Goal: Register for event/course

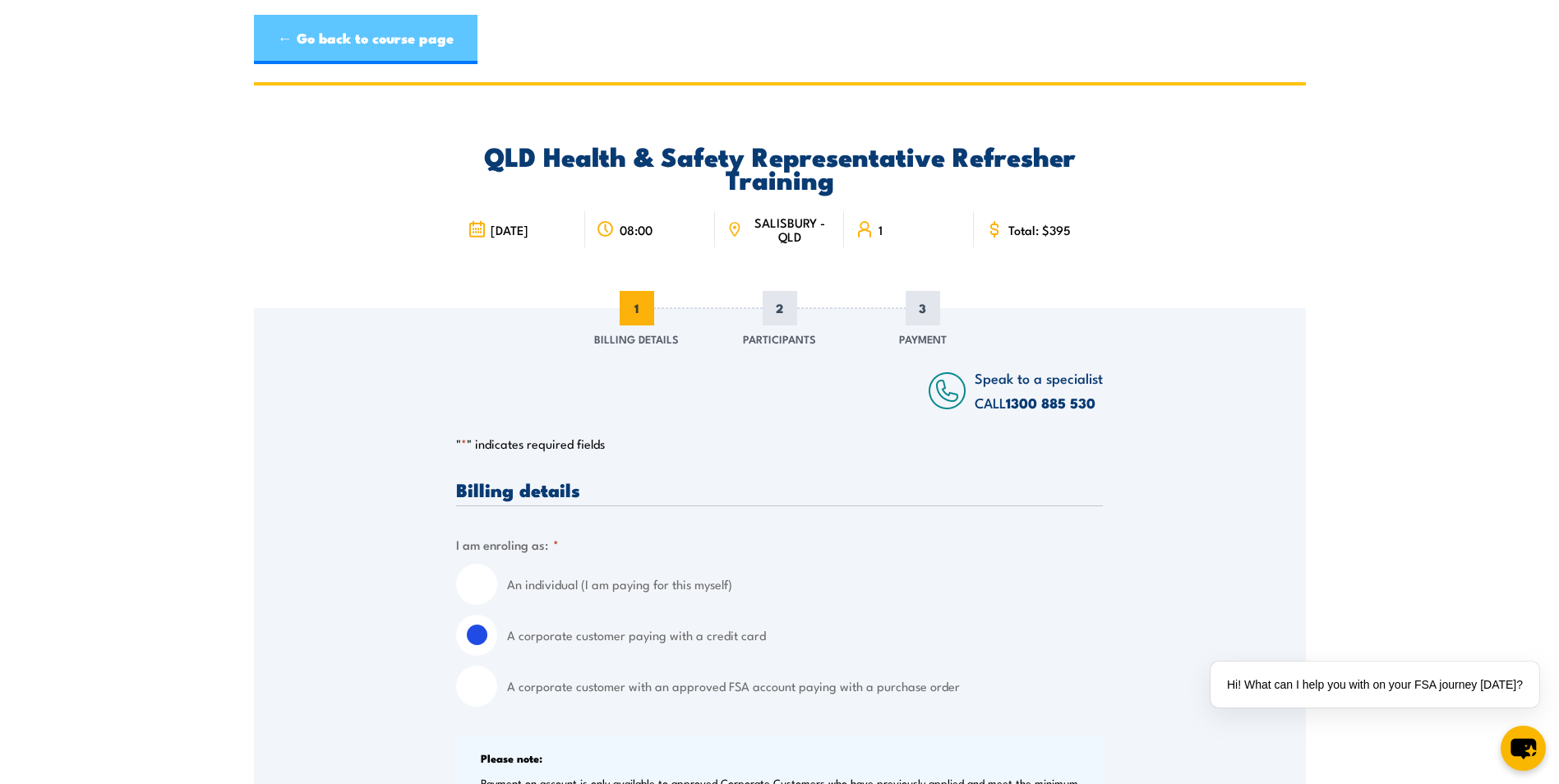
click at [377, 36] on link "← Go back to course page" at bounding box center [366, 39] width 224 height 49
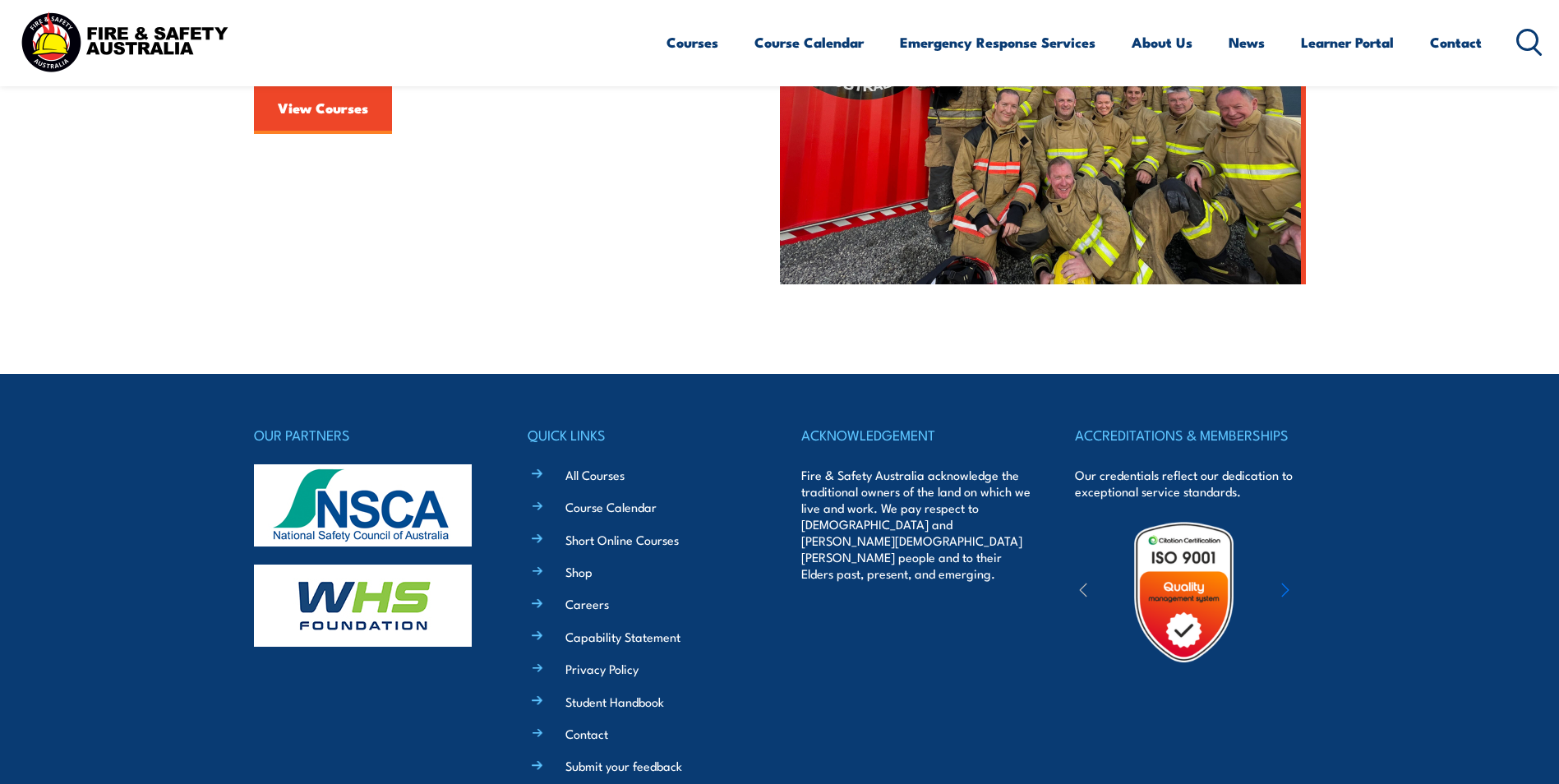
scroll to position [411, 0]
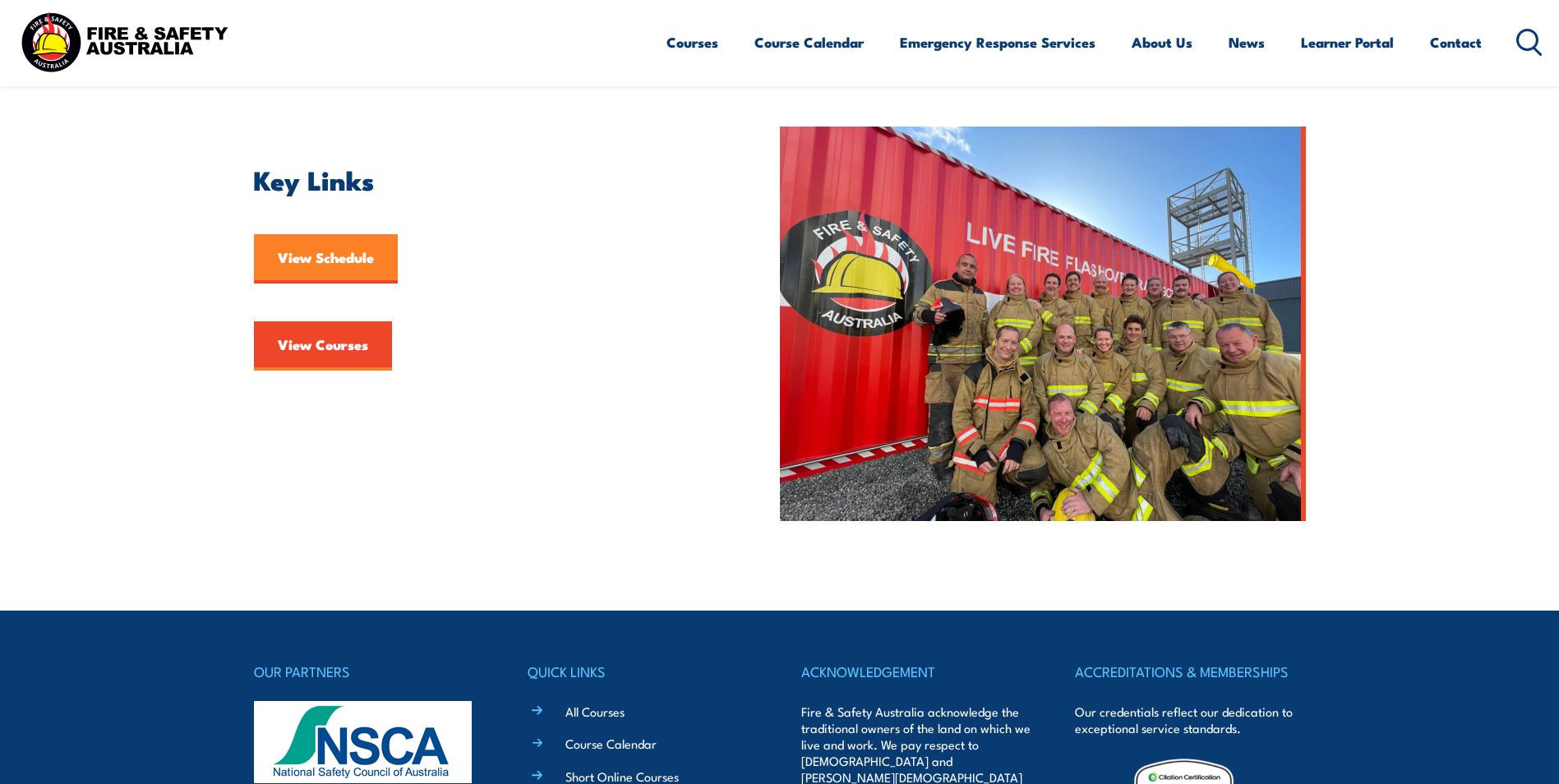
click at [311, 256] on link "View Schedule" at bounding box center [326, 259] width 144 height 49
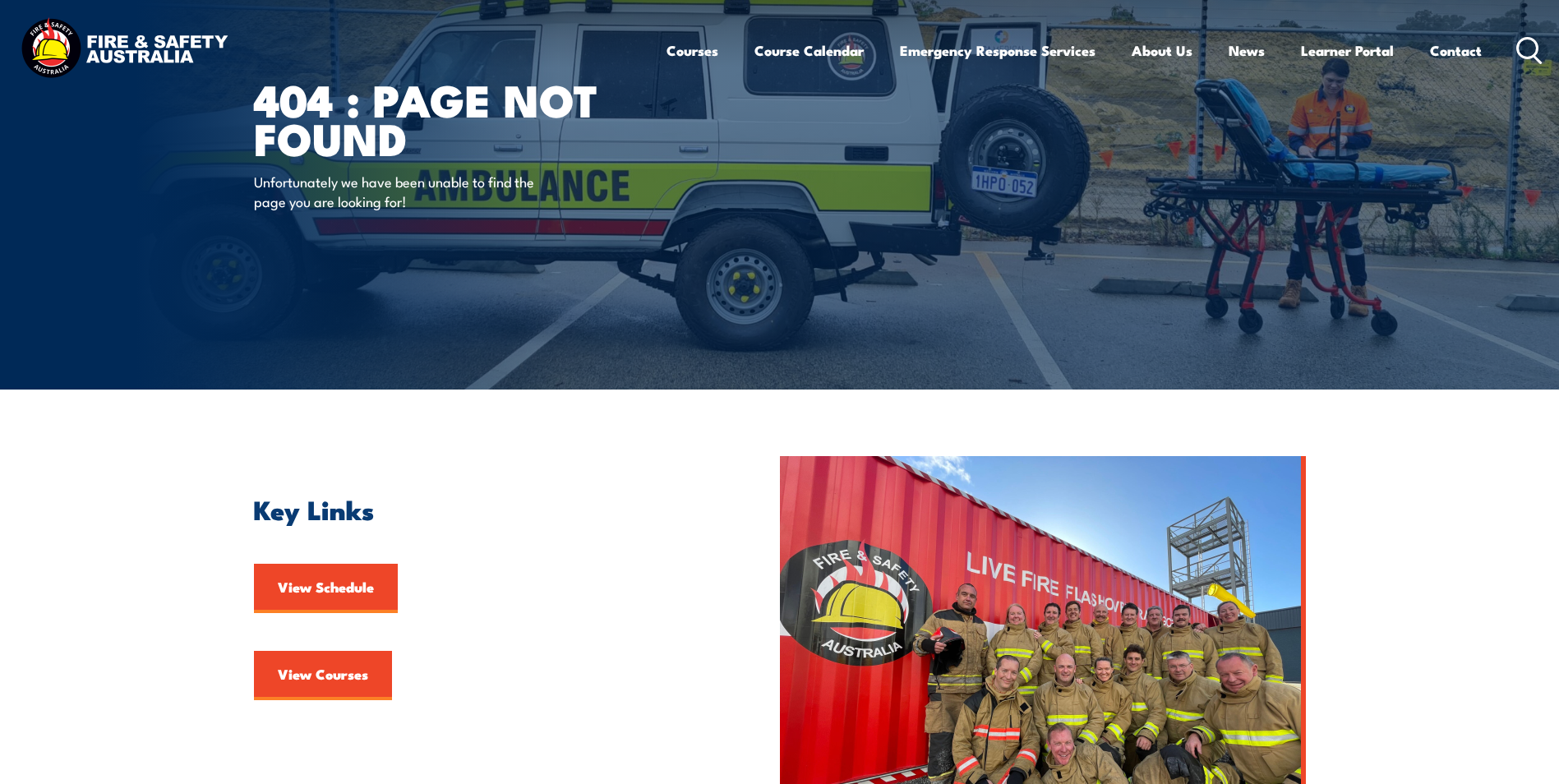
scroll to position [0, 0]
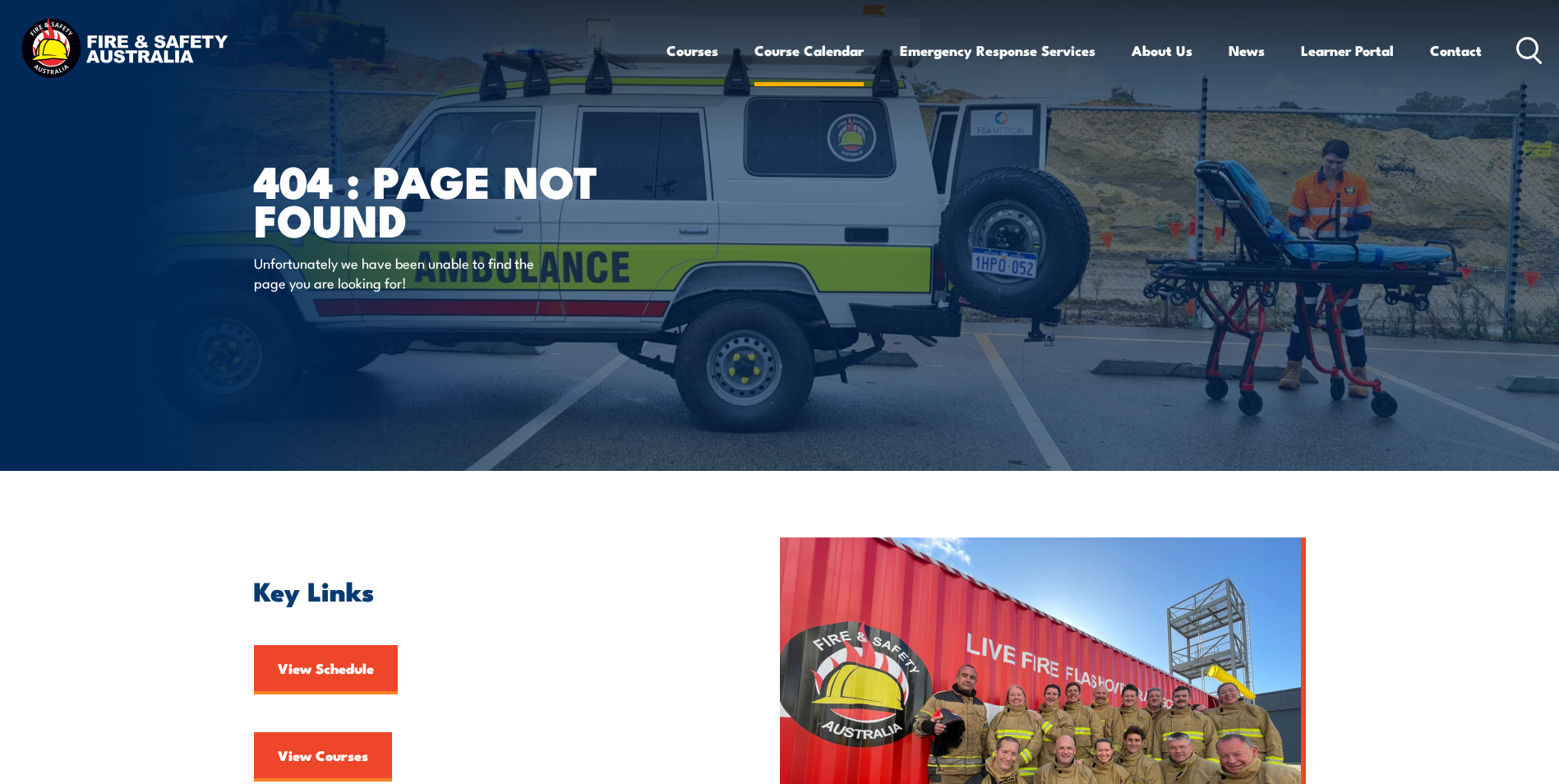
click at [797, 52] on link "Course Calendar" at bounding box center [810, 51] width 109 height 44
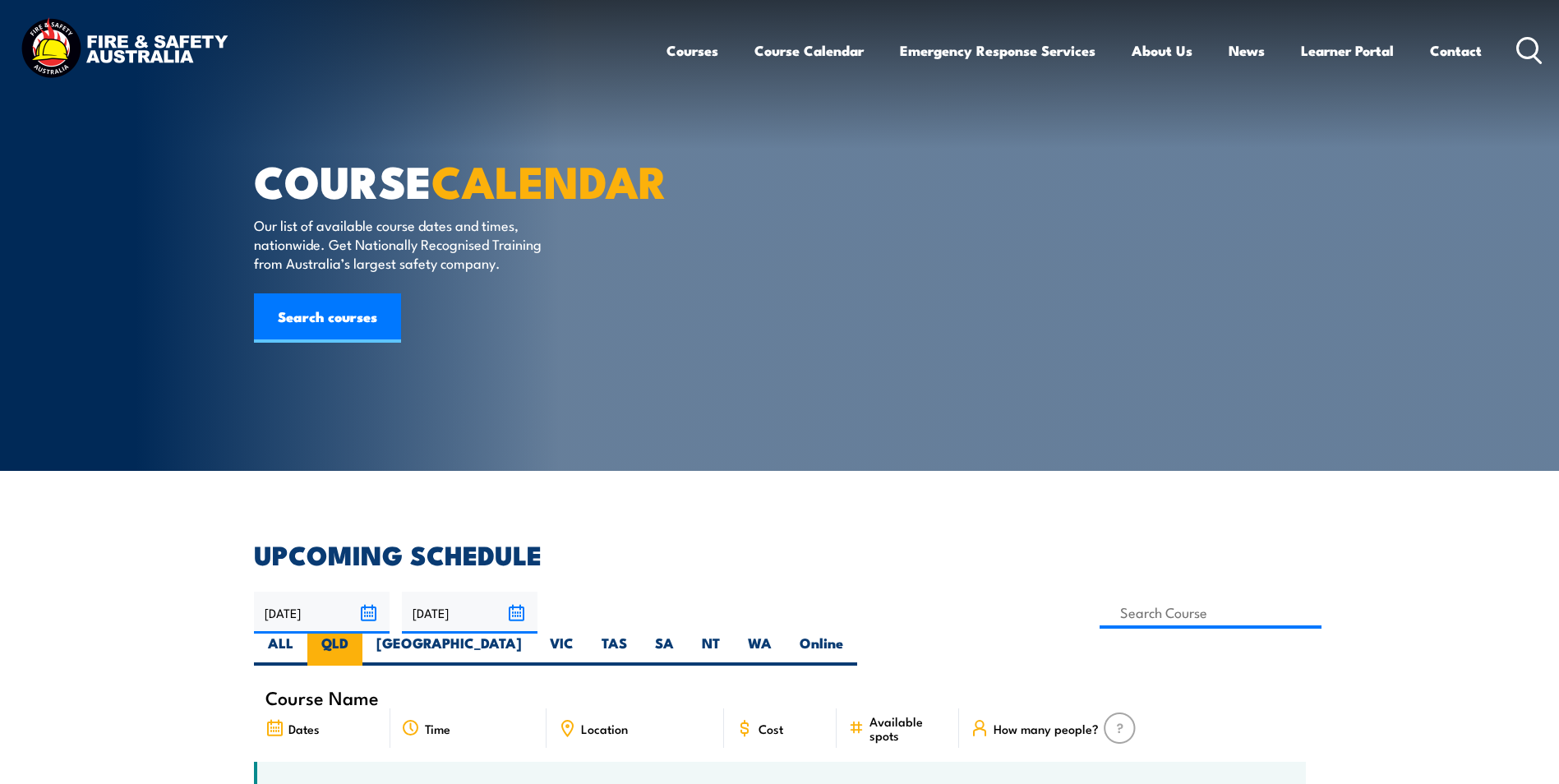
click at [363, 634] on label "QLD" at bounding box center [335, 649] width 55 height 32
click at [359, 634] on input "QLD" at bounding box center [354, 639] width 11 height 11
click at [363, 634] on label "QLD" at bounding box center [335, 649] width 55 height 32
click at [359, 634] on input "QLD" at bounding box center [354, 639] width 11 height 11
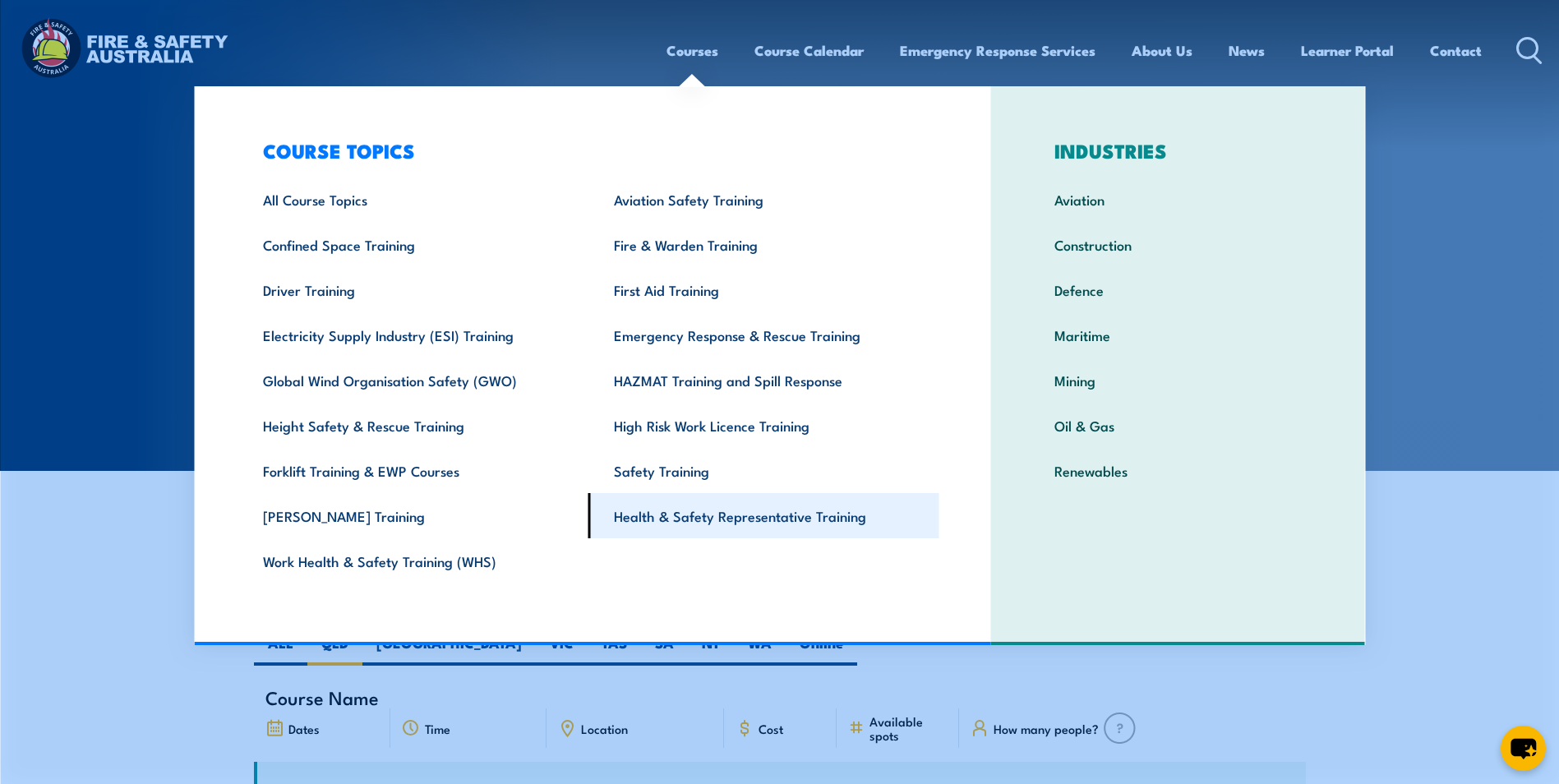
click at [712, 523] on link "Health & Safety Representative Training" at bounding box center [764, 516] width 351 height 45
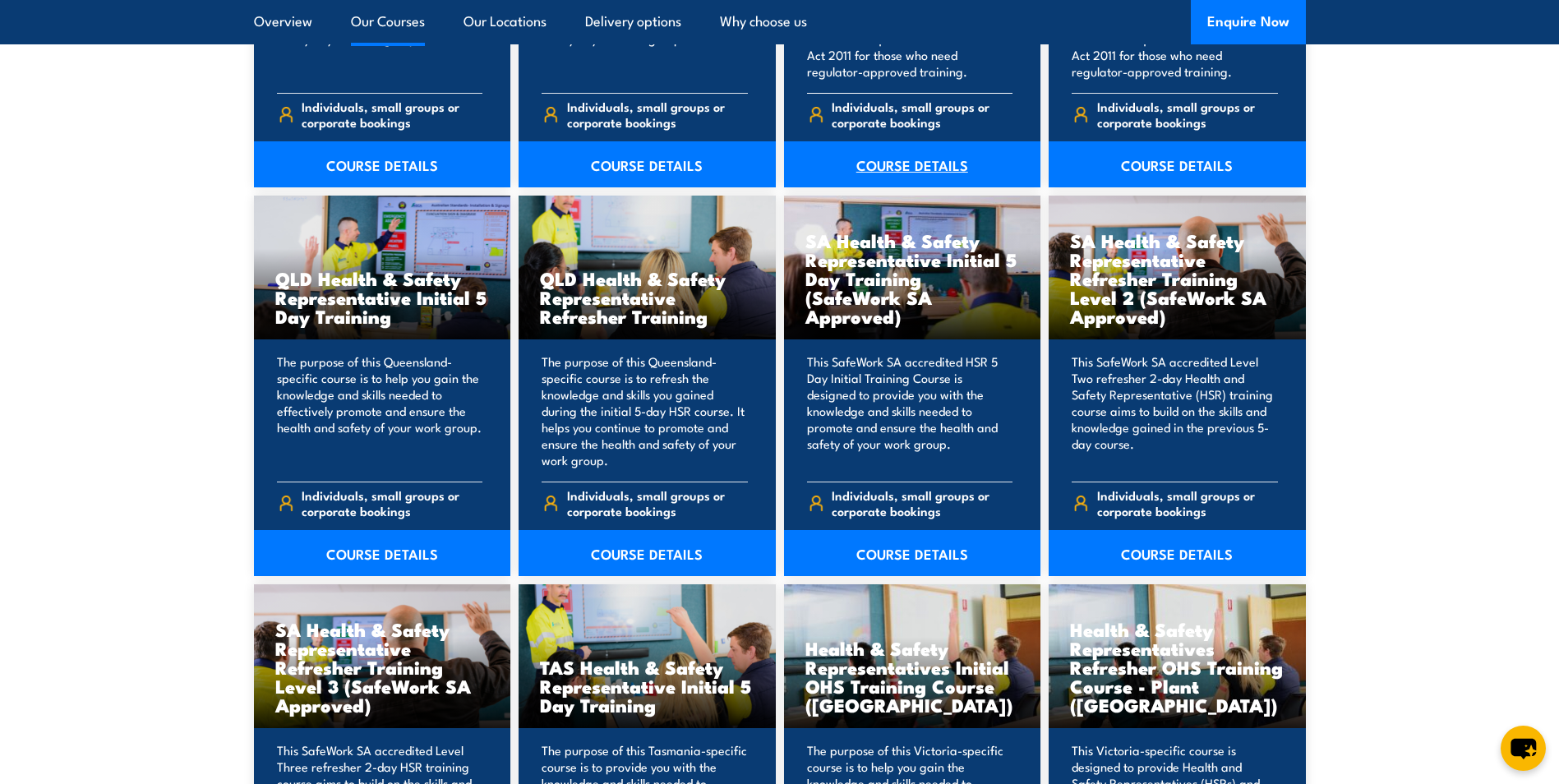
scroll to position [1973, 0]
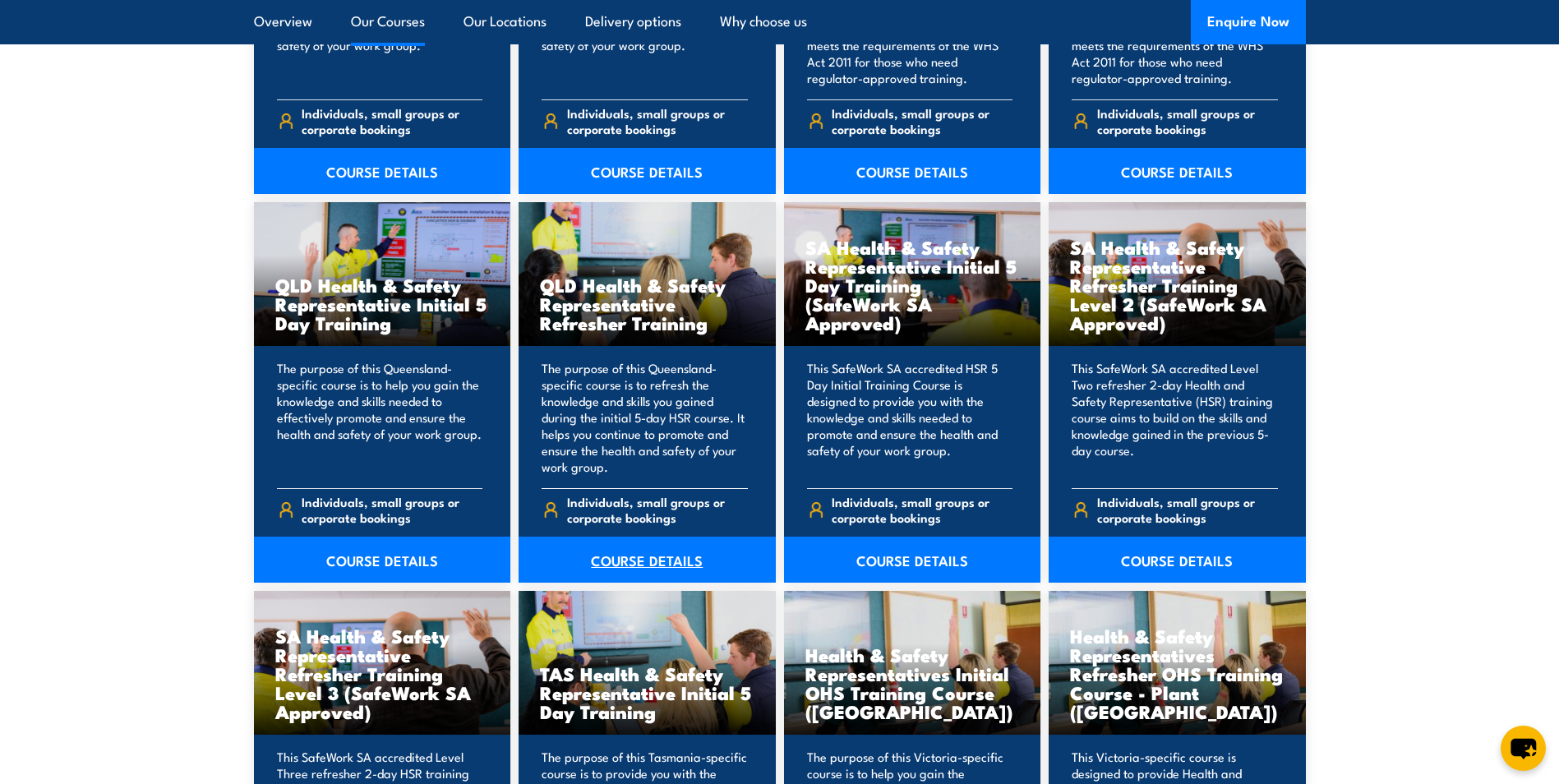
click at [650, 558] on link "COURSE DETAILS" at bounding box center [647, 559] width 257 height 46
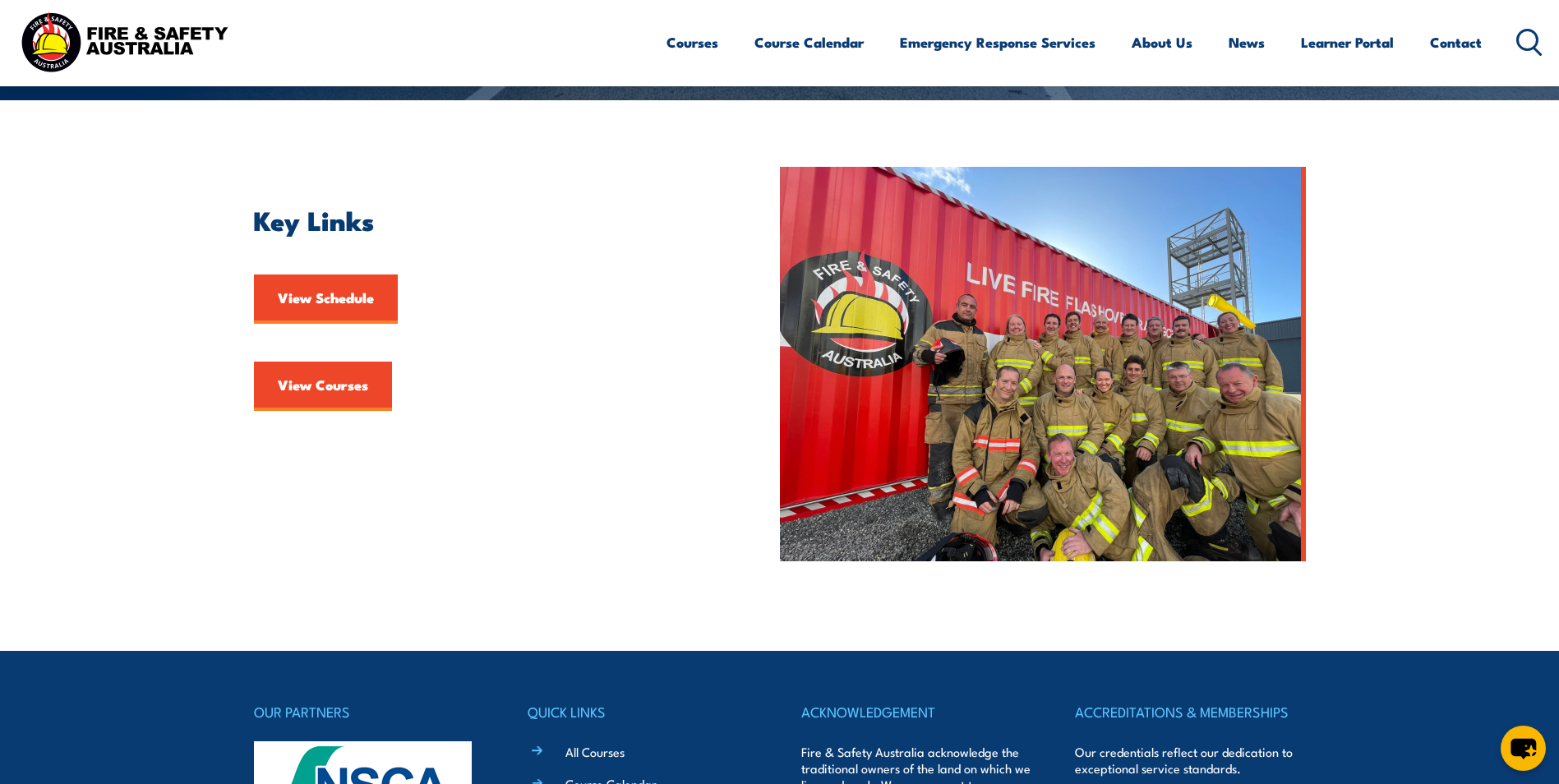
scroll to position [328, 0]
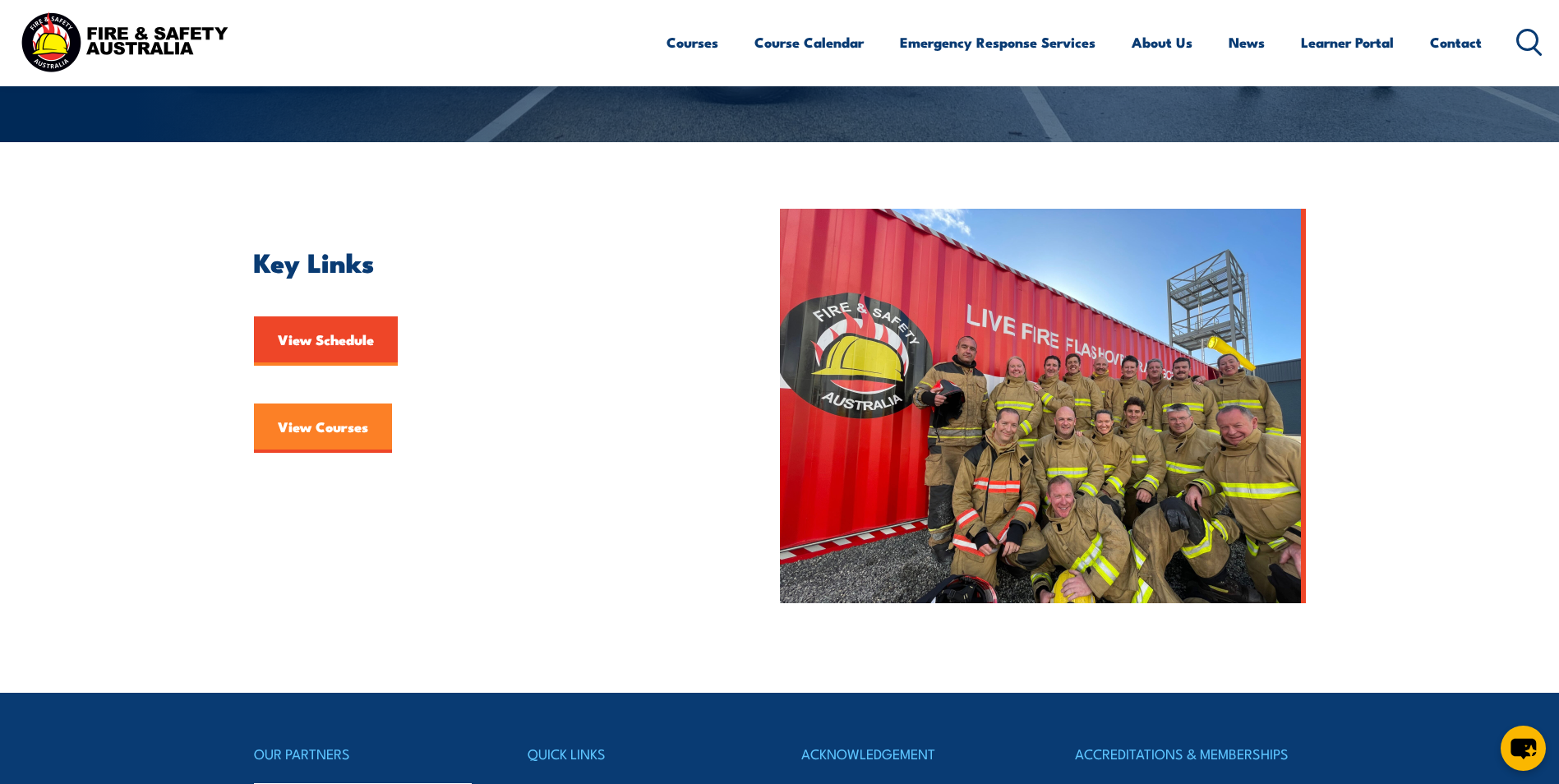
click at [308, 431] on link "View Courses" at bounding box center [323, 428] width 138 height 49
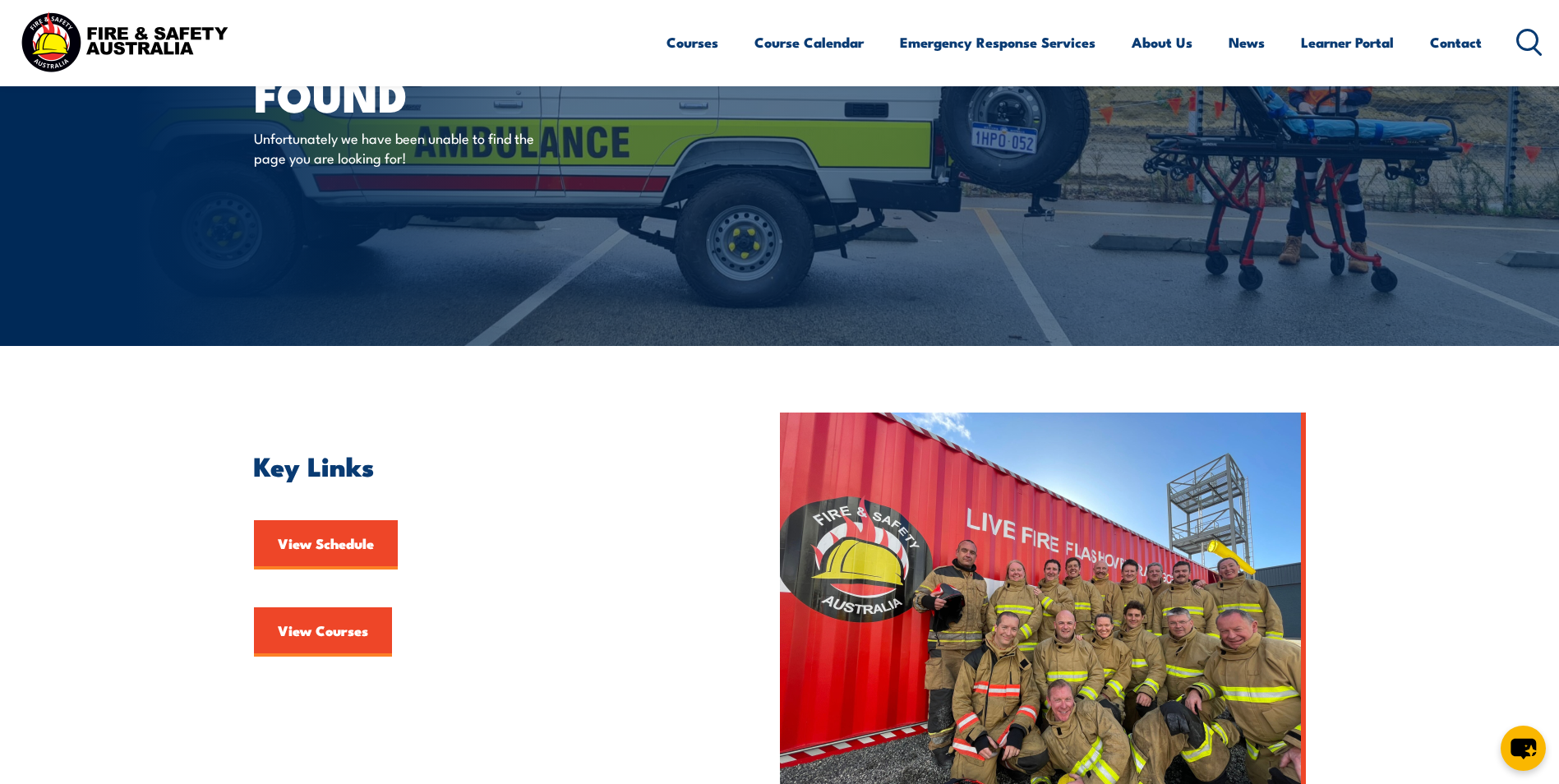
scroll to position [82, 0]
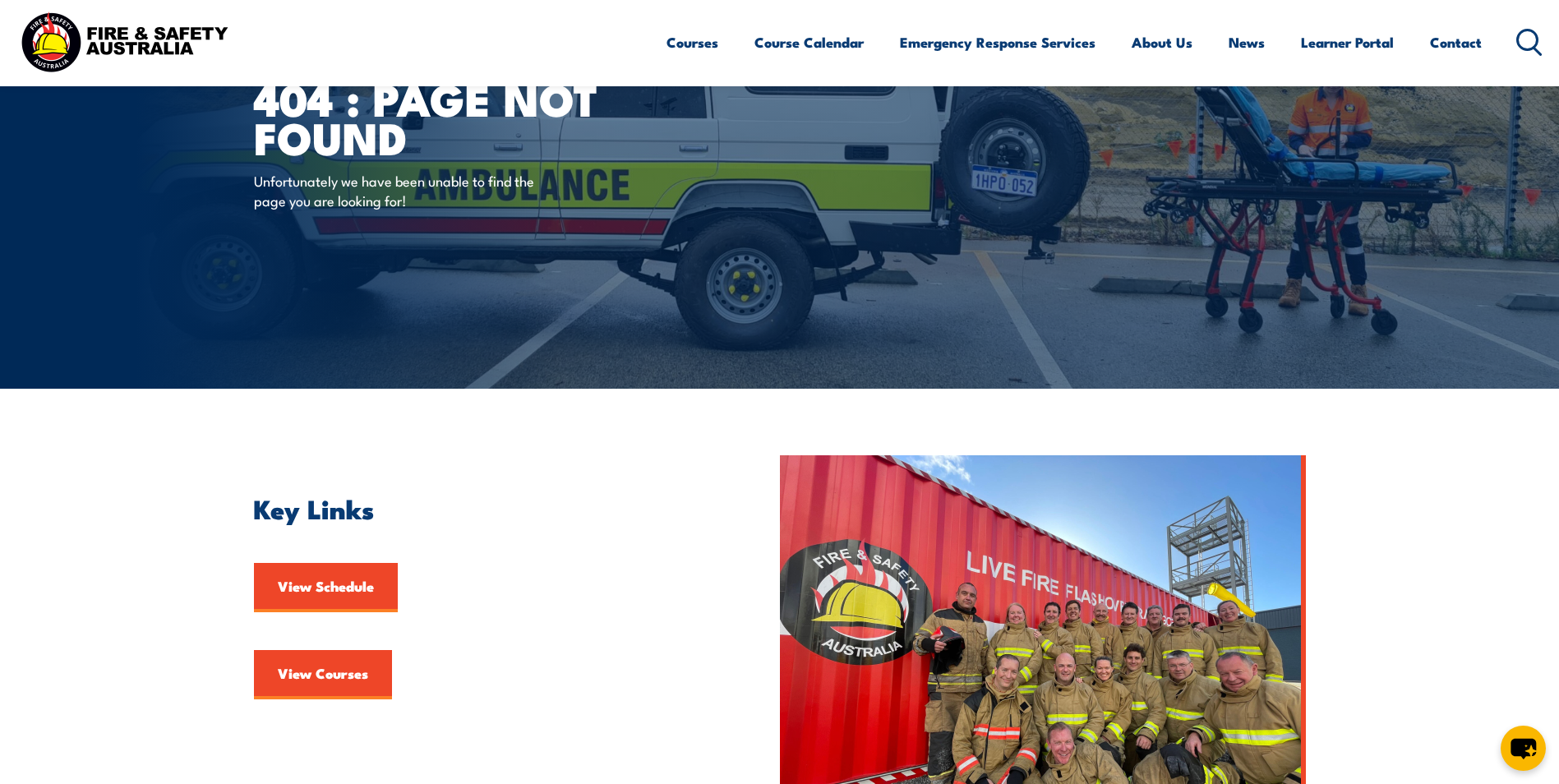
click at [1525, 35] on icon at bounding box center [1529, 43] width 26 height 27
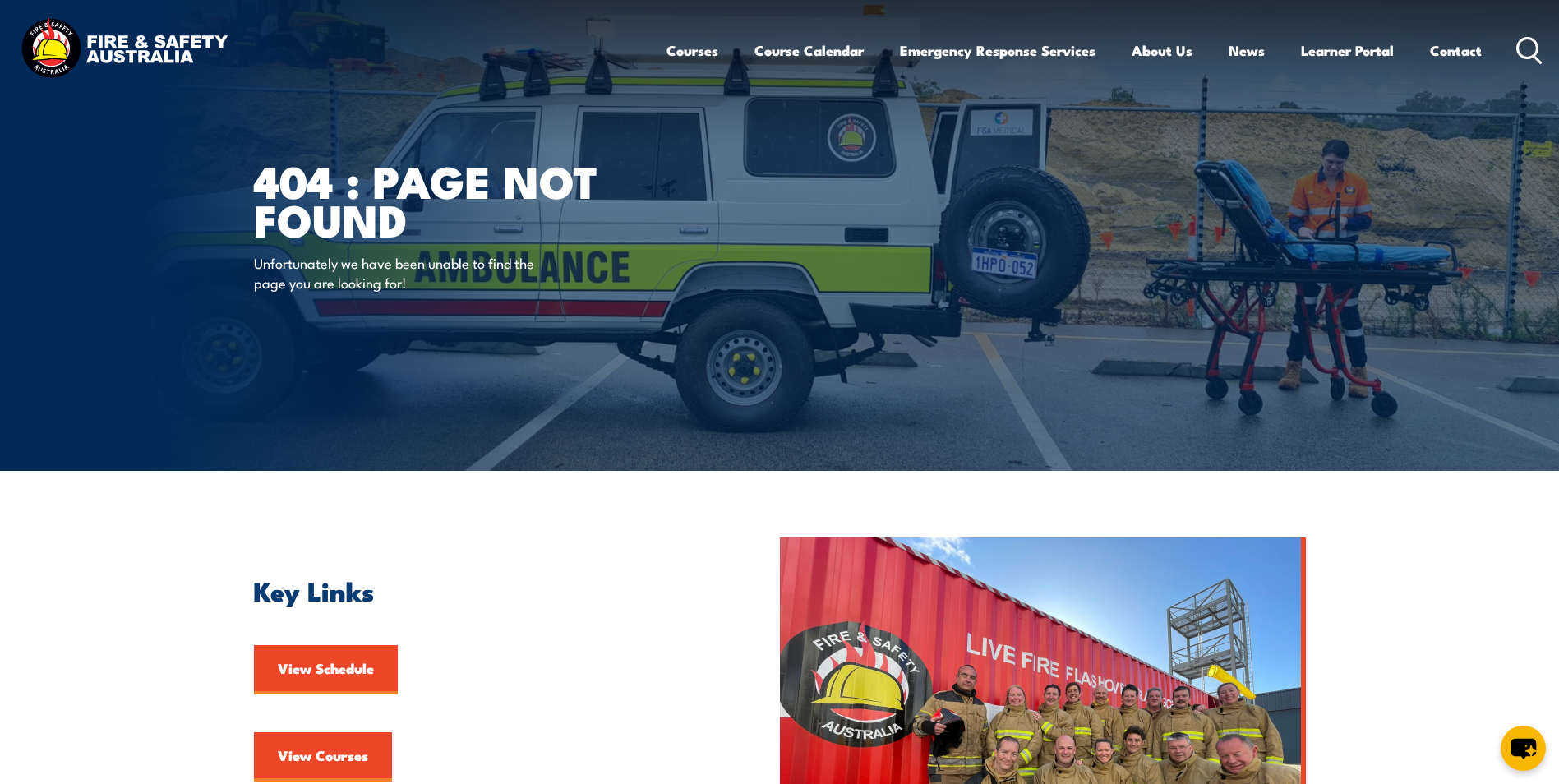
click at [1524, 46] on icon at bounding box center [1529, 51] width 26 height 27
